Goal: Task Accomplishment & Management: Complete application form

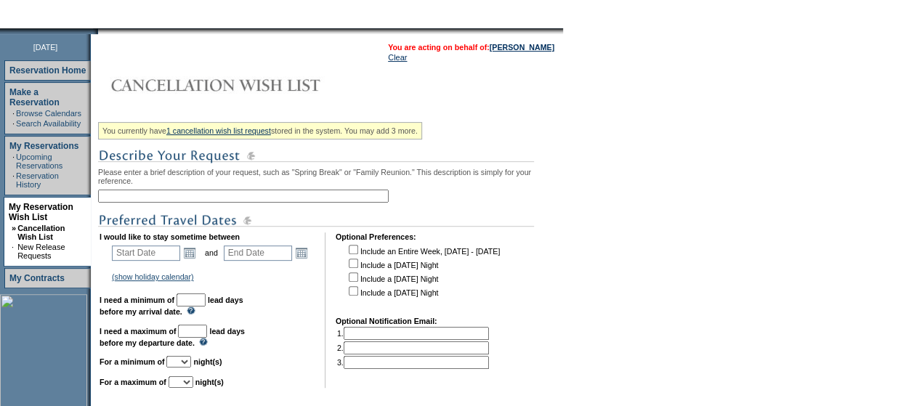
scroll to position [159, 0]
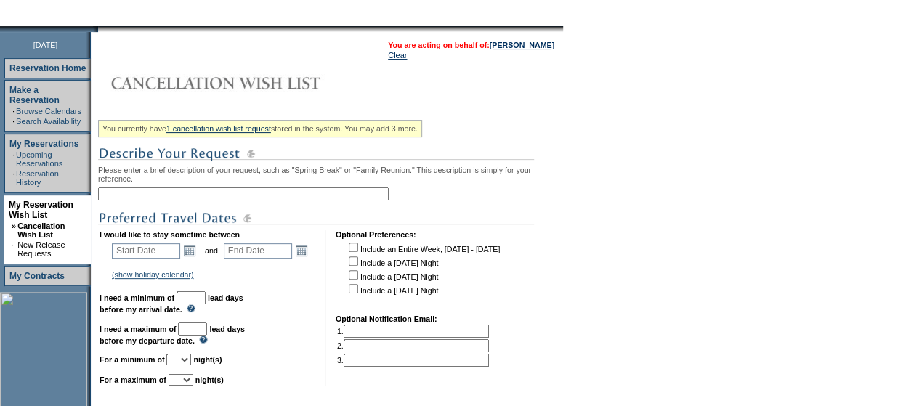
click at [256, 197] on input "text" at bounding box center [243, 193] width 291 height 13
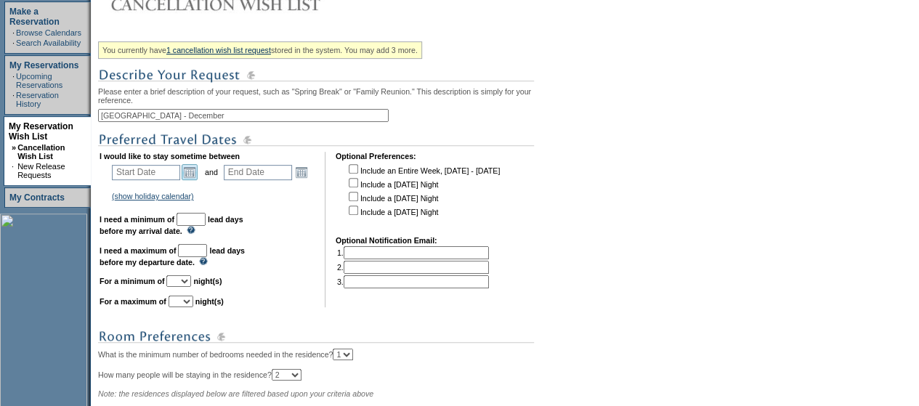
type input "[GEOGRAPHIC_DATA] - December"
click at [198, 174] on link "Open the calendar popup." at bounding box center [190, 172] width 16 height 16
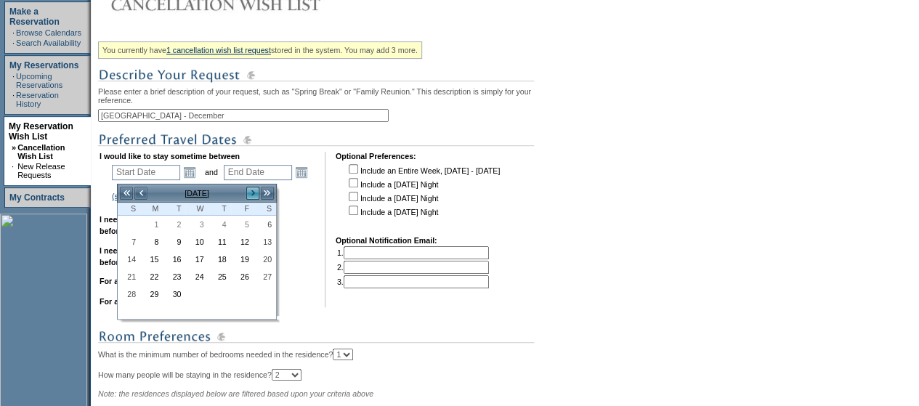
click at [254, 196] on link ">" at bounding box center [253, 193] width 15 height 15
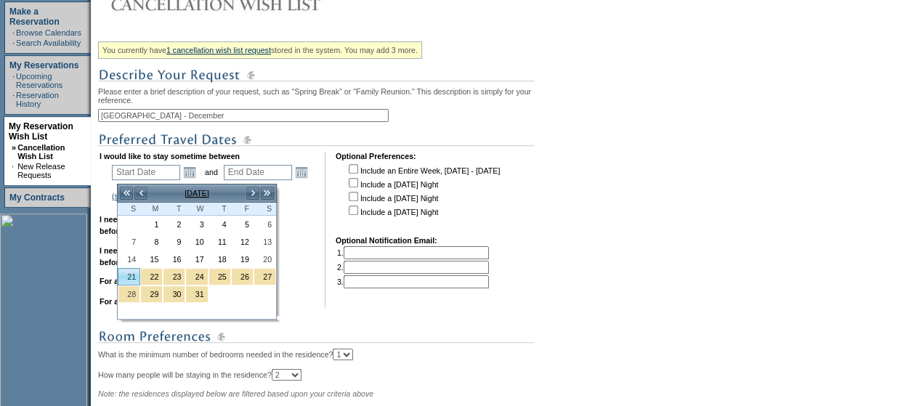
click at [133, 282] on td "21" at bounding box center [129, 276] width 23 height 17
type input "[DATE]"
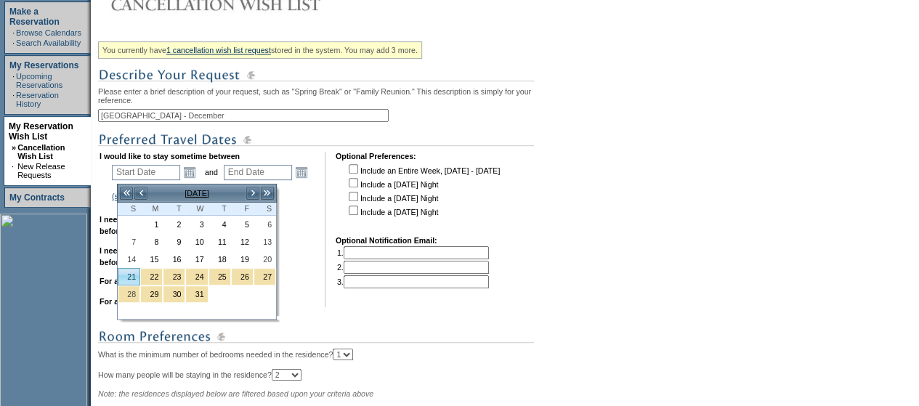
type input "111"
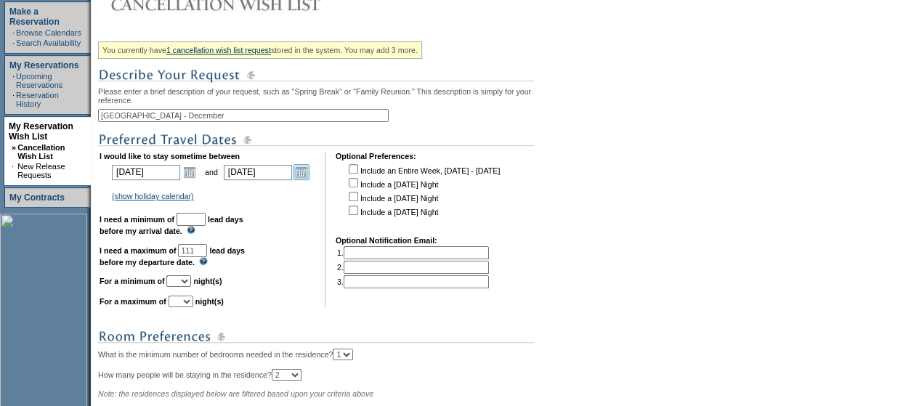
click at [309, 175] on link "Open the calendar popup." at bounding box center [301, 172] width 16 height 16
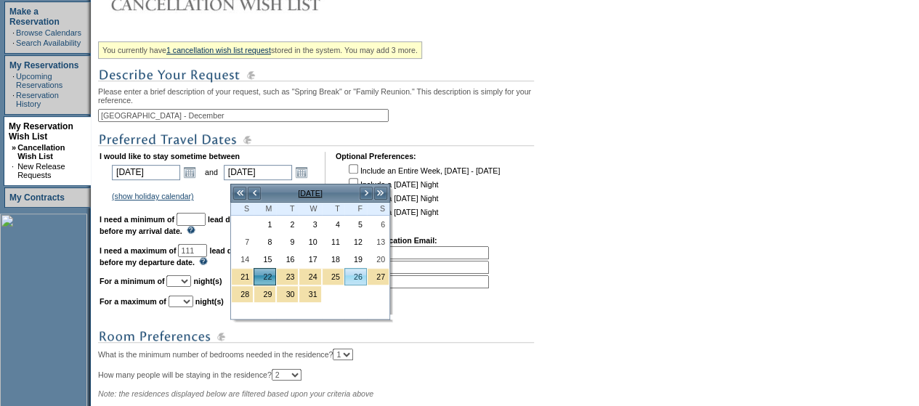
click at [353, 271] on link "26" at bounding box center [355, 277] width 21 height 16
type input "[DATE]"
type input "115"
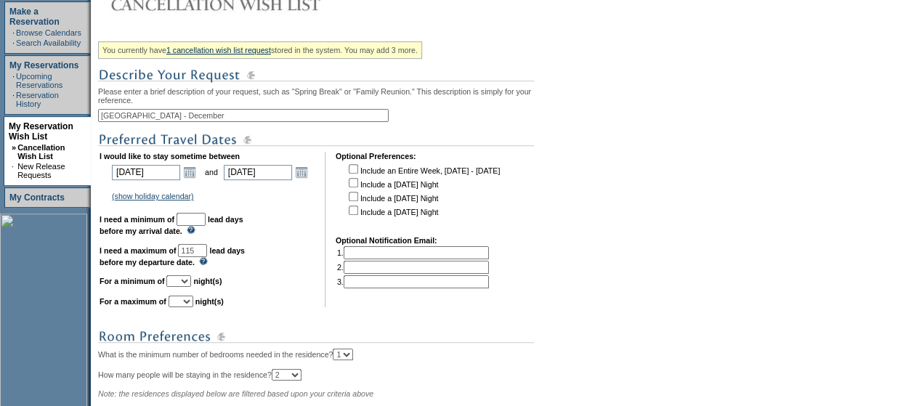
click at [206, 222] on input "text" at bounding box center [191, 219] width 29 height 13
type input "2"
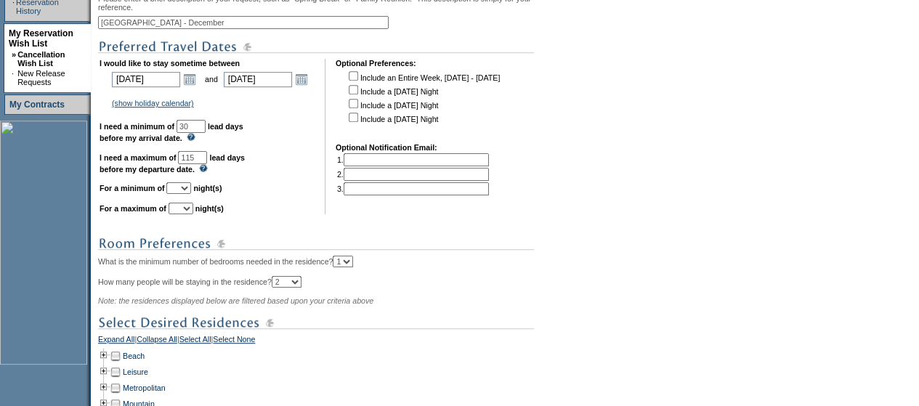
scroll to position [333, 0]
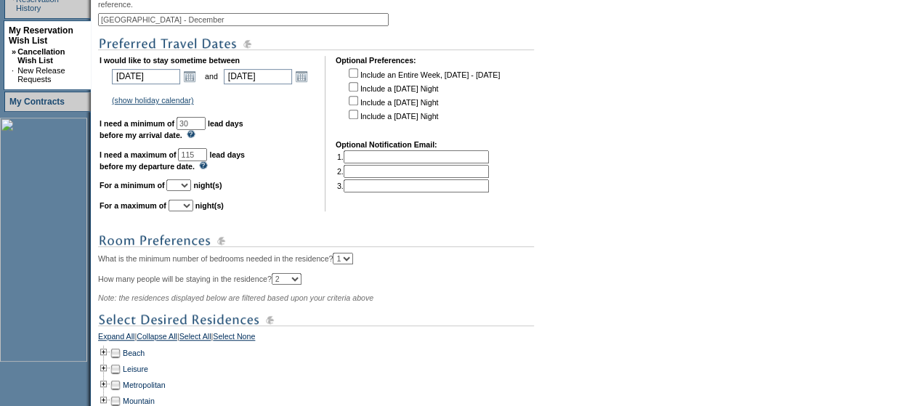
type input "30"
click at [191, 190] on select "1 2 3 4 5 6 7 8 9 10 11 12 13 14" at bounding box center [178, 185] width 25 height 12
select select "2"
click at [184, 186] on select "1 2 3 4 5 6 7 8 9 10 11 12 13 14" at bounding box center [178, 185] width 25 height 12
click at [192, 211] on select "1 2 3 4 5 6 7 8 9 10 11 12 13 14" at bounding box center [181, 206] width 25 height 12
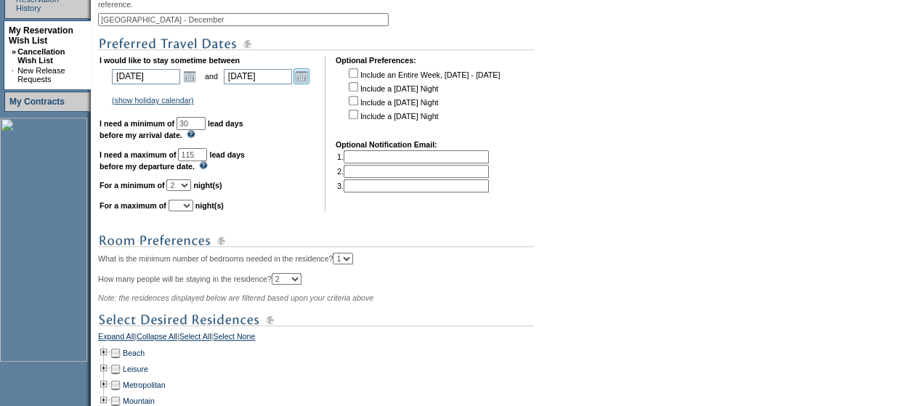
click at [308, 76] on link "Open the calendar popup." at bounding box center [301, 76] width 16 height 16
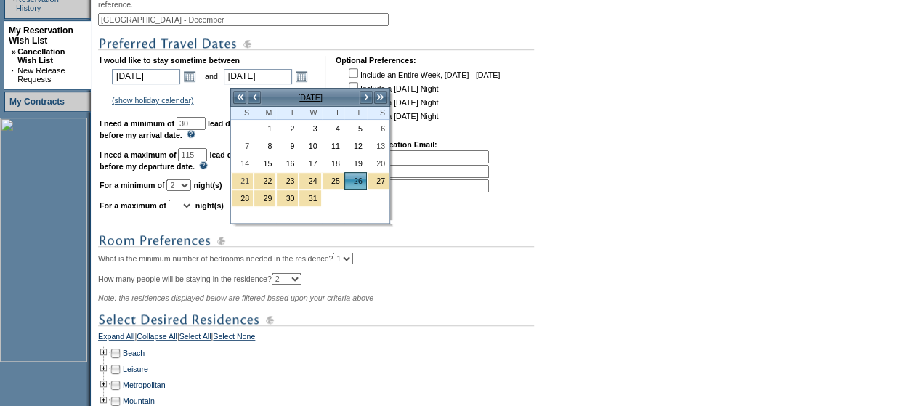
click at [193, 207] on select "1 2 3 4 5 6 7 8 9 10 11 12 13 14" at bounding box center [181, 206] width 25 height 12
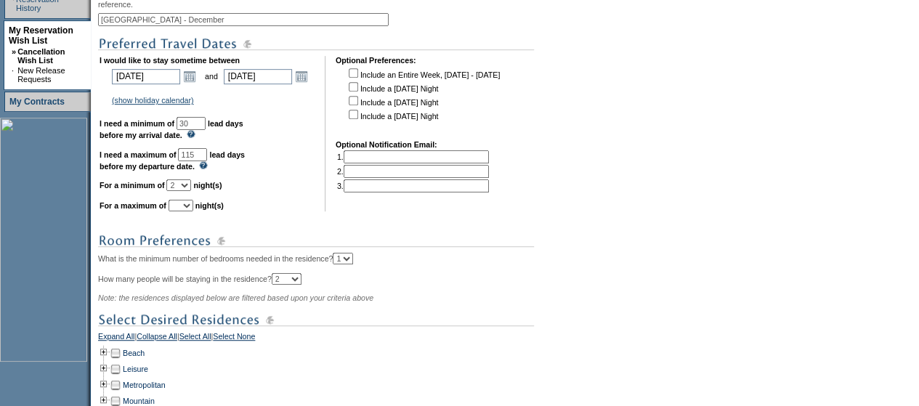
select select "6"
click at [186, 206] on select "1 2 3 4 5 6 7 8 9 10 11 12 13 14" at bounding box center [181, 206] width 25 height 12
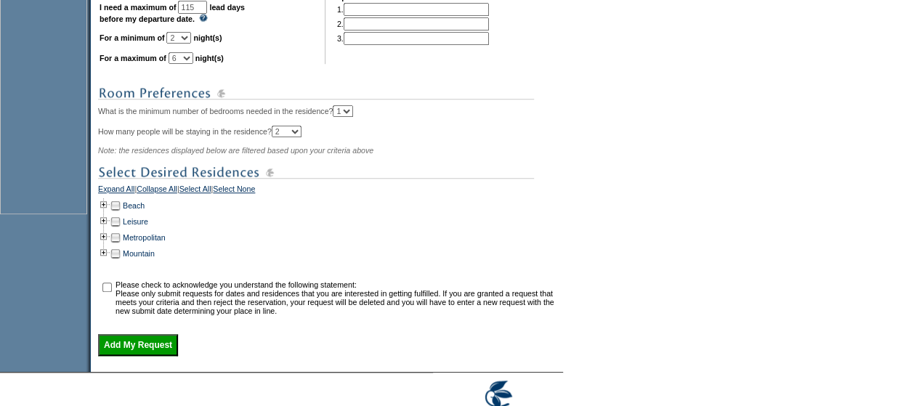
scroll to position [482, 0]
click at [108, 245] on td at bounding box center [104, 237] width 12 height 16
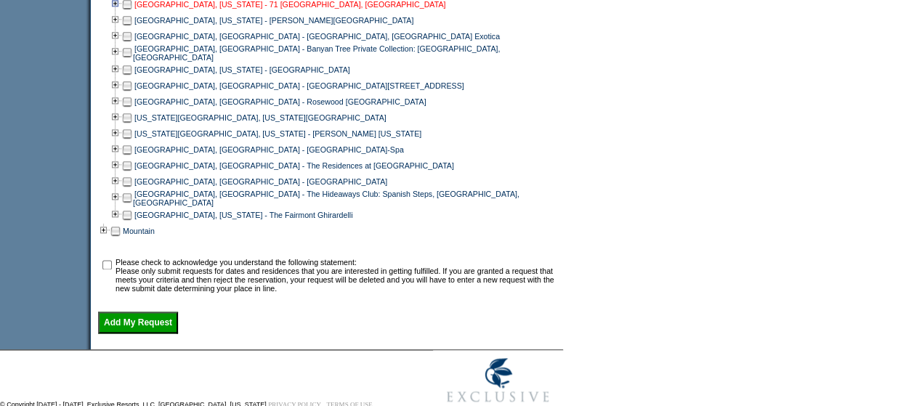
scroll to position [782, 0]
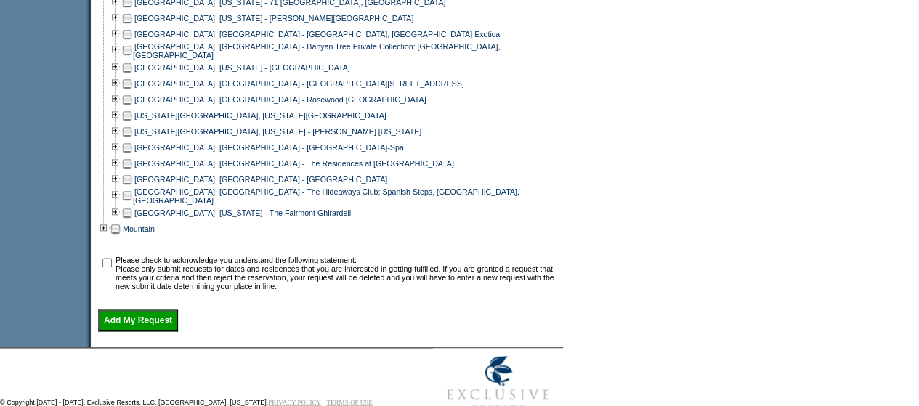
click at [133, 92] on td at bounding box center [127, 84] width 12 height 16
click at [110, 267] on input "checkbox" at bounding box center [106, 262] width 9 height 9
checkbox input "true"
click at [129, 331] on input "Add My Request" at bounding box center [138, 320] width 80 height 22
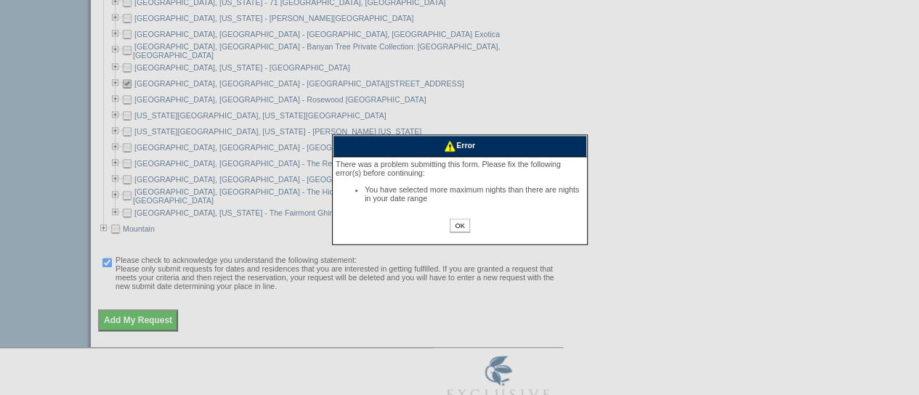
click at [455, 226] on input "OK" at bounding box center [460, 226] width 20 height 14
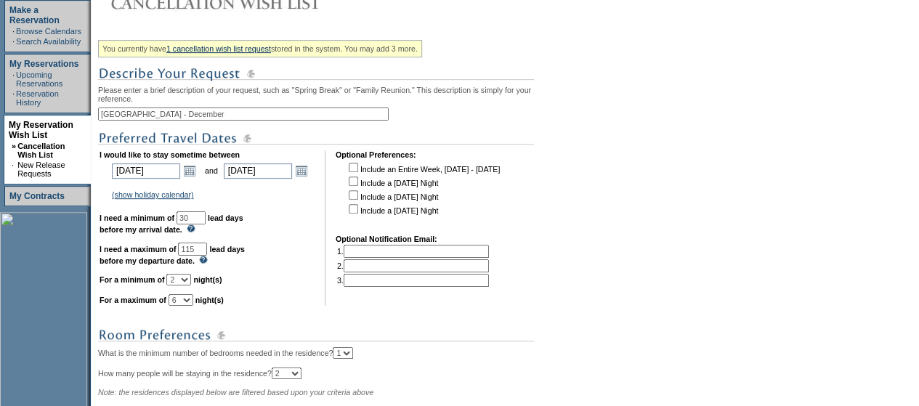
scroll to position [237, 0]
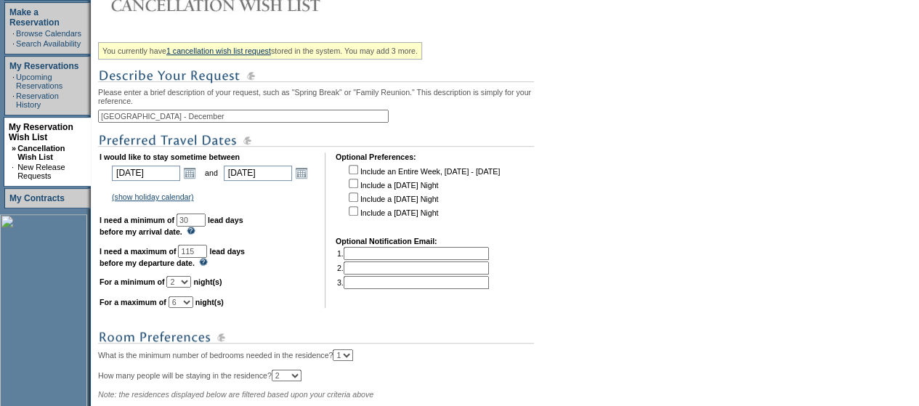
click at [188, 306] on select "1 2 3 4 5 6 7 8 9 10 11 12 13 14" at bounding box center [181, 302] width 25 height 12
select select "5"
click at [186, 304] on select "1 2 3 4 5 6 7 8 9 10 11 12 13 14" at bounding box center [181, 302] width 25 height 12
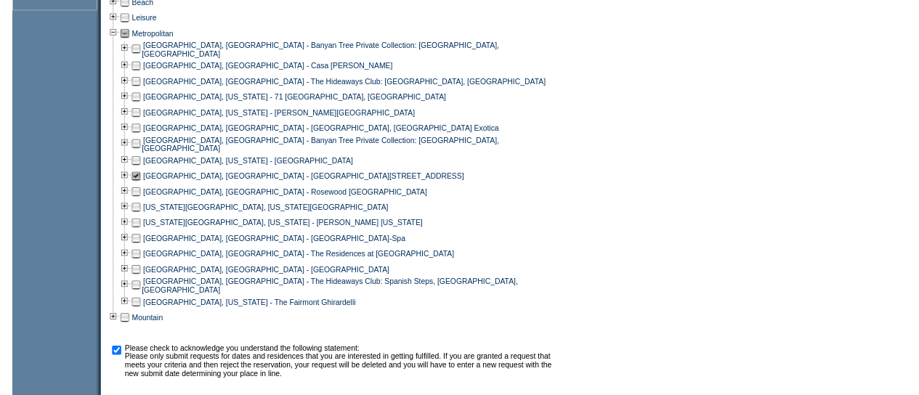
scroll to position [825, 0]
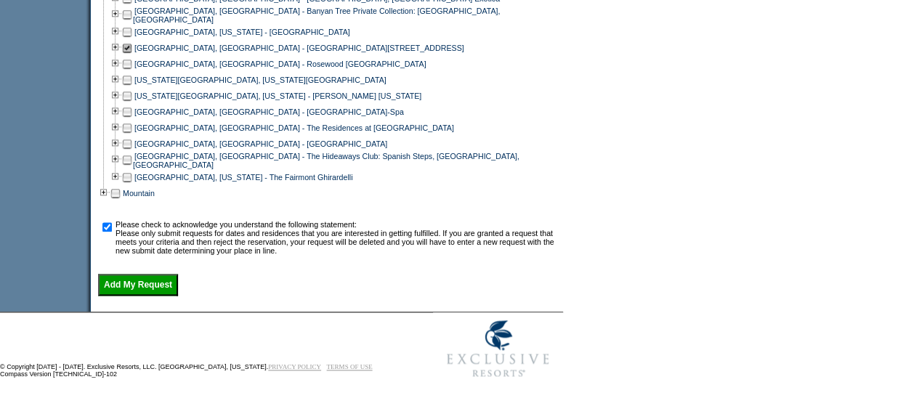
click at [155, 287] on input "Add My Request" at bounding box center [138, 285] width 80 height 22
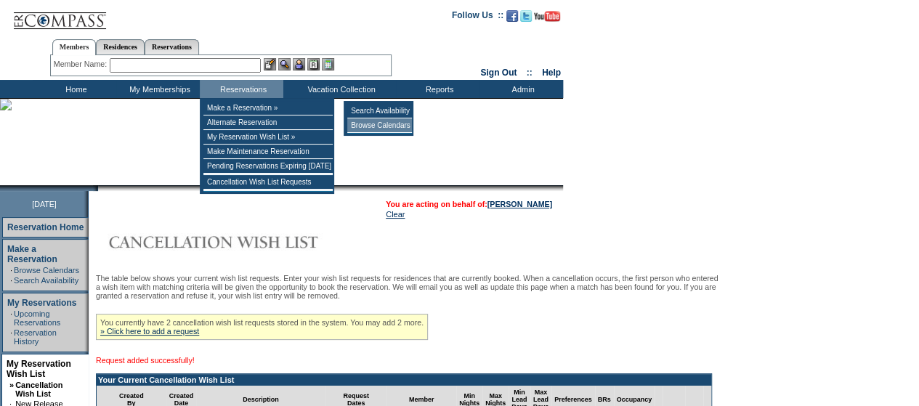
click at [360, 129] on td "Browse Calendars" at bounding box center [379, 125] width 65 height 15
